Goal: Consume media (video, audio): Consume media (video, audio)

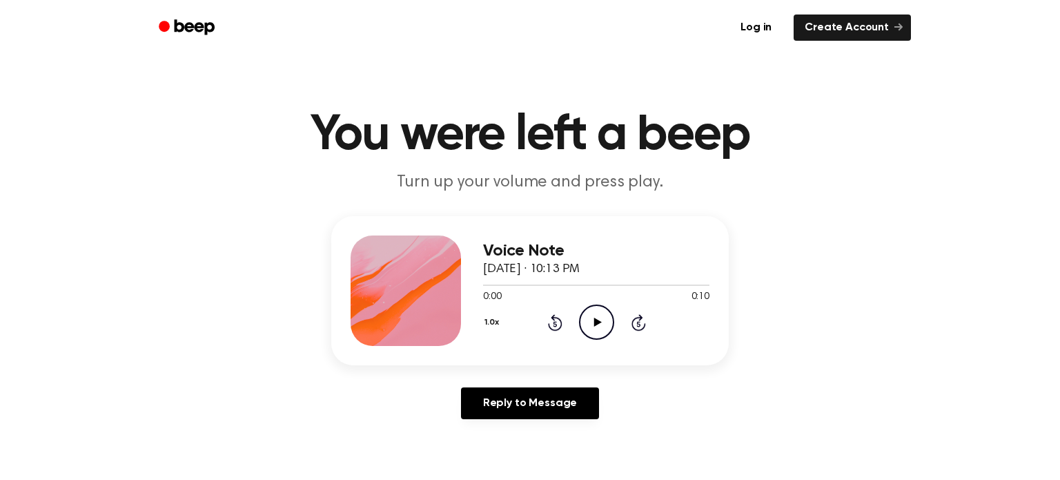
click at [590, 321] on icon "Play Audio" at bounding box center [596, 321] width 35 height 35
click at [598, 324] on icon at bounding box center [598, 321] width 8 height 9
click at [598, 324] on icon "Play Audio" at bounding box center [596, 321] width 35 height 35
click at [598, 324] on icon at bounding box center [597, 321] width 6 height 9
click at [598, 324] on icon "Play Audio" at bounding box center [596, 321] width 35 height 35
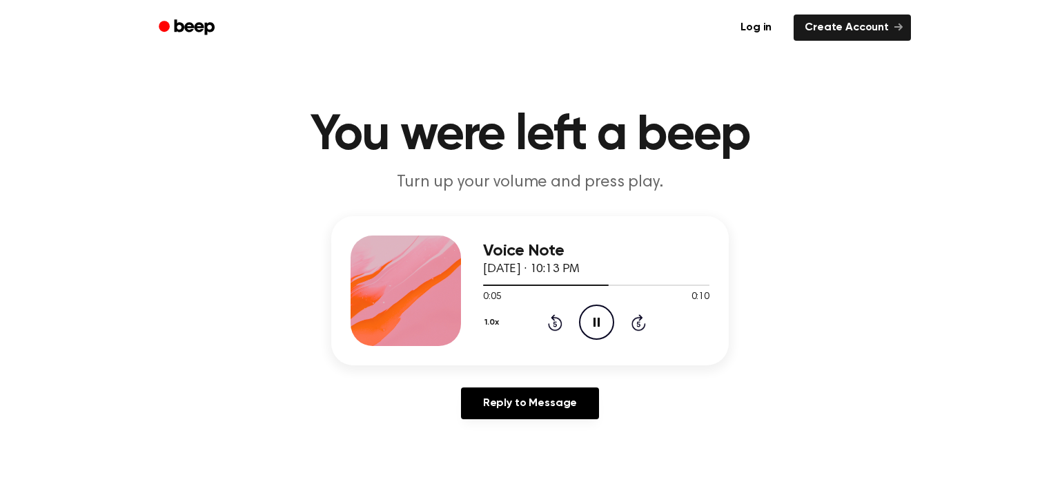
click at [598, 324] on icon at bounding box center [597, 321] width 6 height 9
click at [603, 315] on icon "Play Audio" at bounding box center [596, 321] width 35 height 35
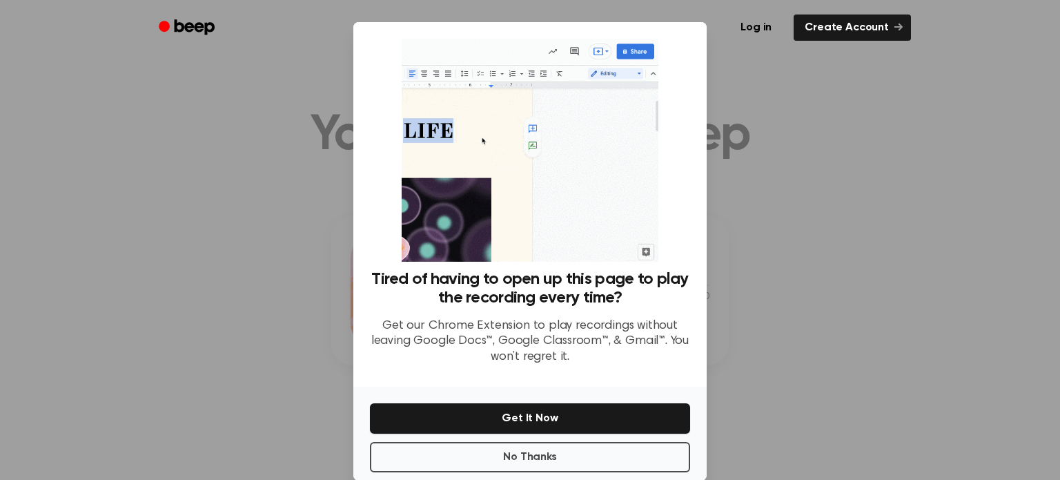
click at [779, 346] on div at bounding box center [530, 240] width 1060 height 480
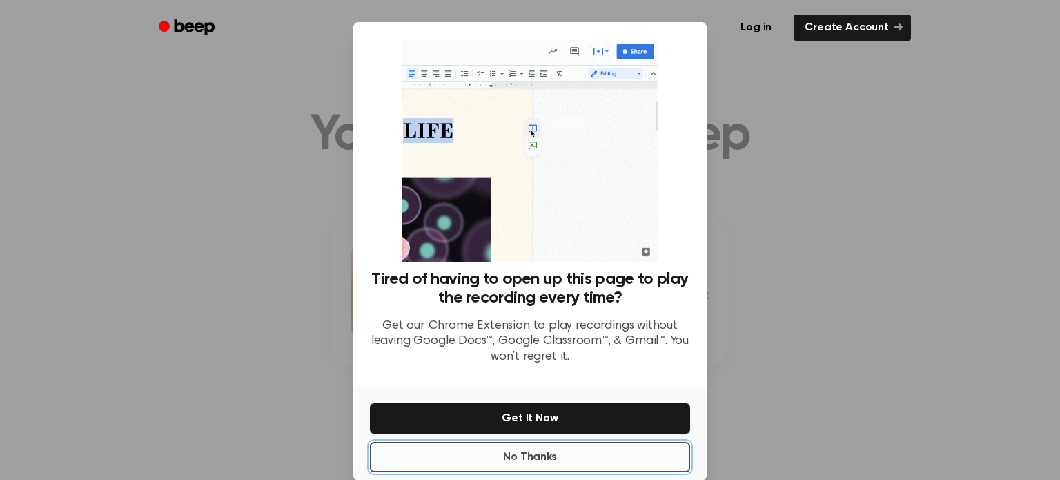
click at [647, 455] on button "No Thanks" at bounding box center [530, 457] width 320 height 30
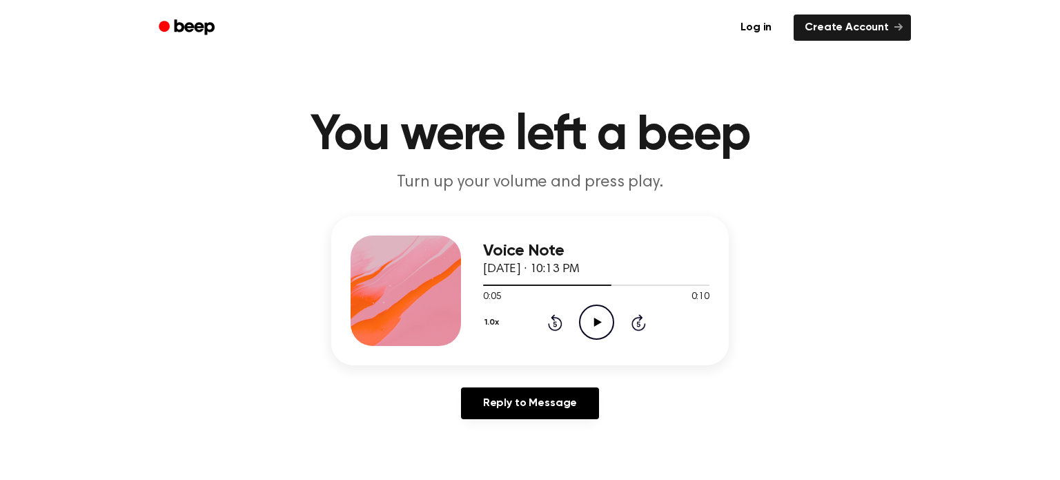
click at [593, 335] on icon "Play Audio" at bounding box center [596, 321] width 35 height 35
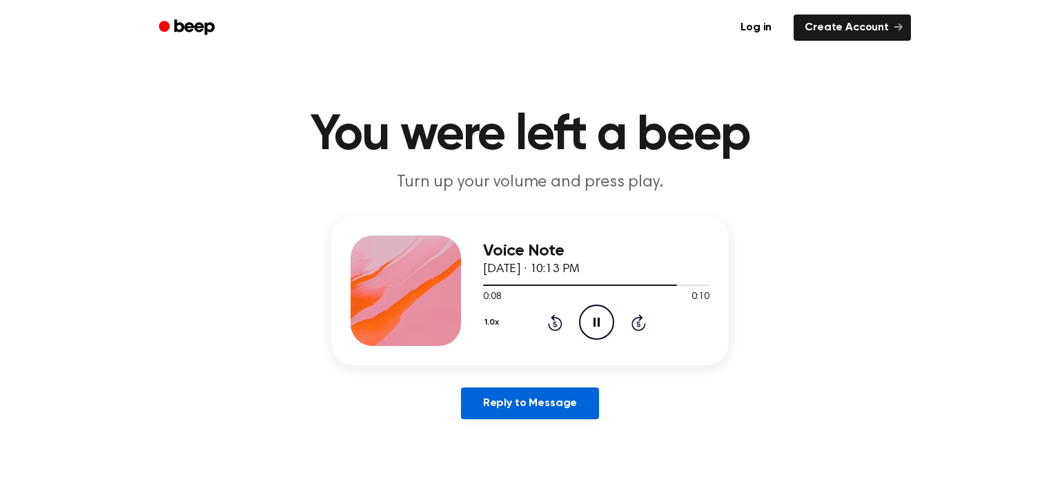
click at [556, 400] on link "Reply to Message" at bounding box center [530, 403] width 138 height 32
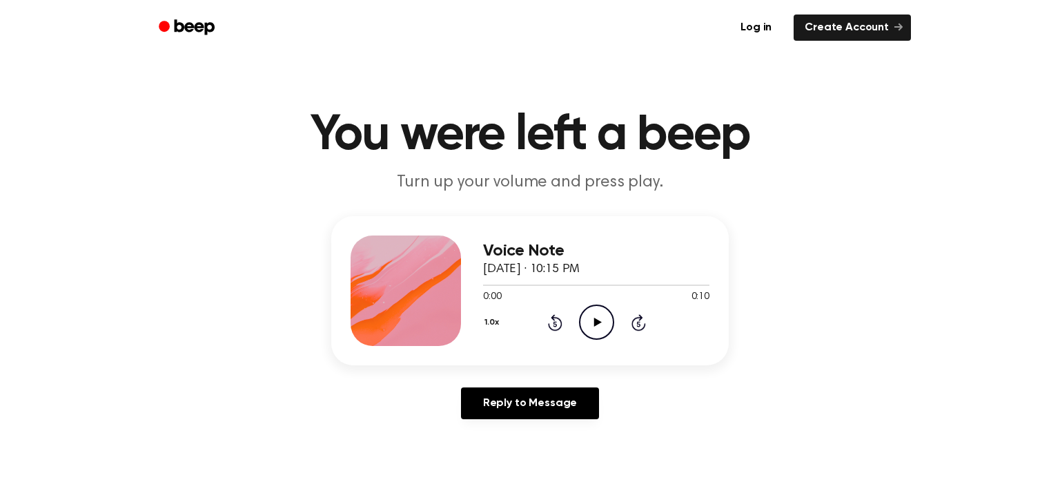
click at [594, 315] on icon "Play Audio" at bounding box center [596, 321] width 35 height 35
click at [189, 26] on icon "Beep" at bounding box center [188, 27] width 59 height 20
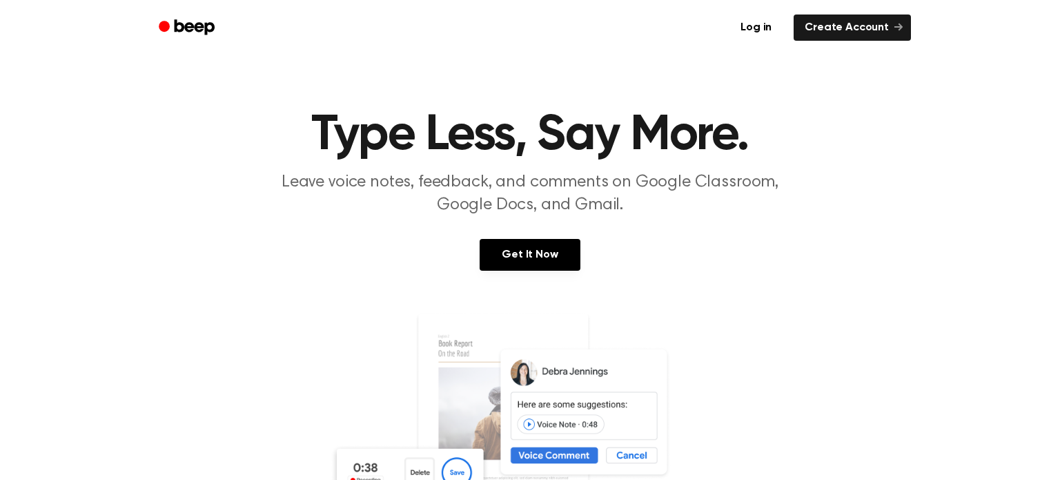
click at [181, 26] on icon "Beep" at bounding box center [188, 27] width 59 height 20
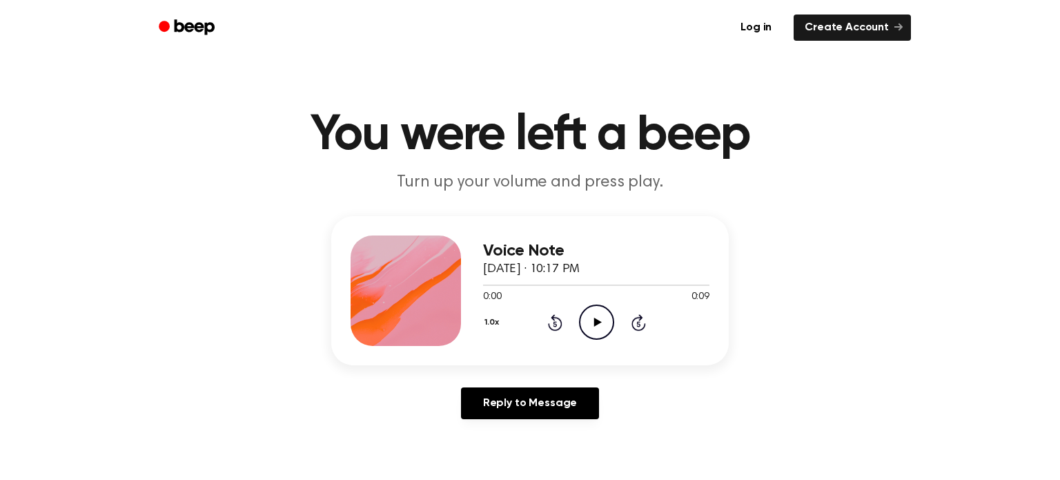
click at [600, 324] on icon "Play Audio" at bounding box center [596, 321] width 35 height 35
click at [598, 326] on icon "Play Audio" at bounding box center [596, 321] width 35 height 35
click at [598, 329] on icon "Play Audio" at bounding box center [596, 321] width 35 height 35
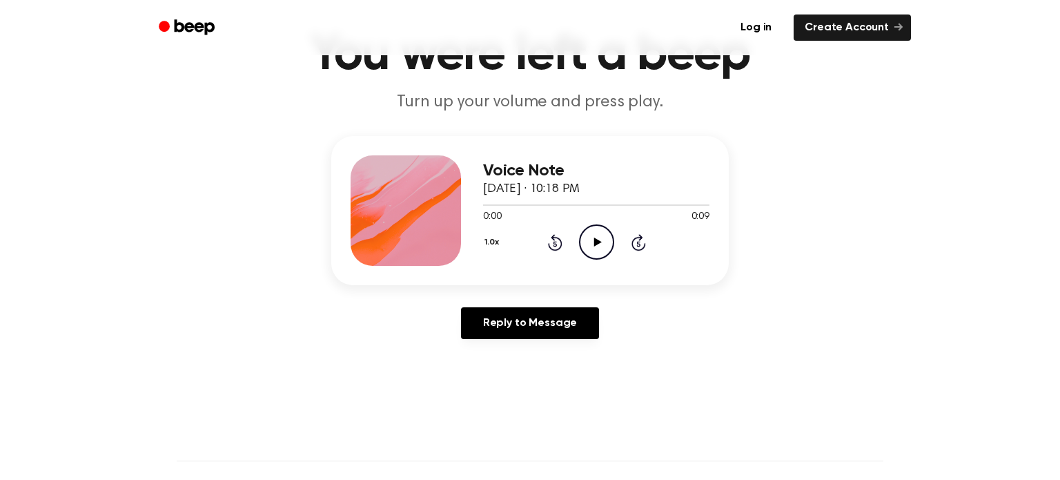
scroll to position [89, 0]
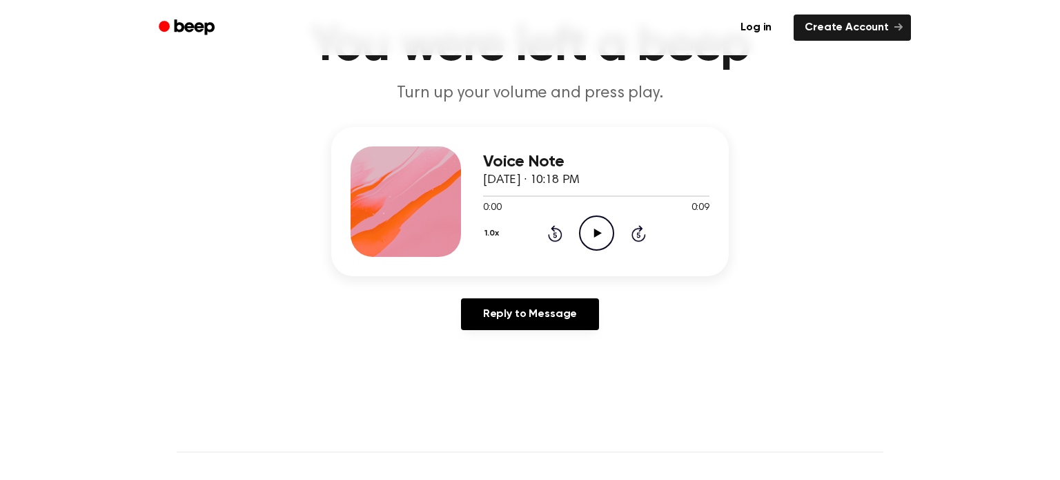
click at [594, 245] on icon "Play Audio" at bounding box center [596, 232] width 35 height 35
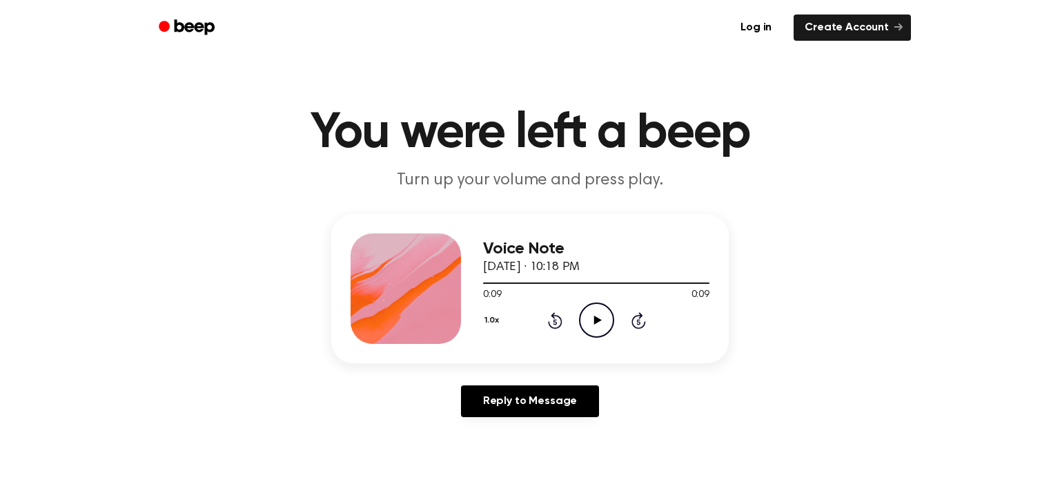
scroll to position [0, 0]
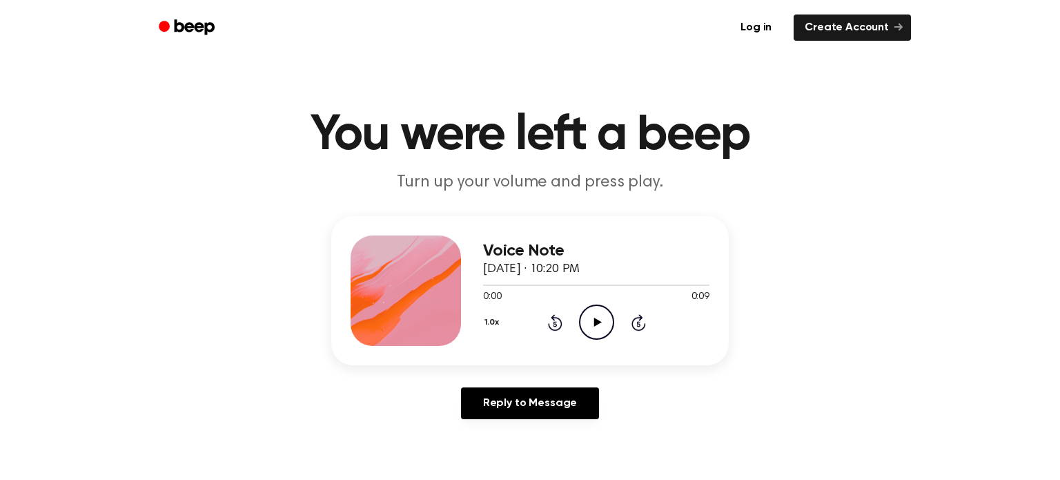
click at [583, 317] on icon "Play Audio" at bounding box center [596, 321] width 35 height 35
click at [598, 333] on icon "Play Audio" at bounding box center [596, 321] width 35 height 35
click at [591, 328] on icon "Play Audio" at bounding box center [596, 321] width 35 height 35
